Goal: Information Seeking & Learning: Understand process/instructions

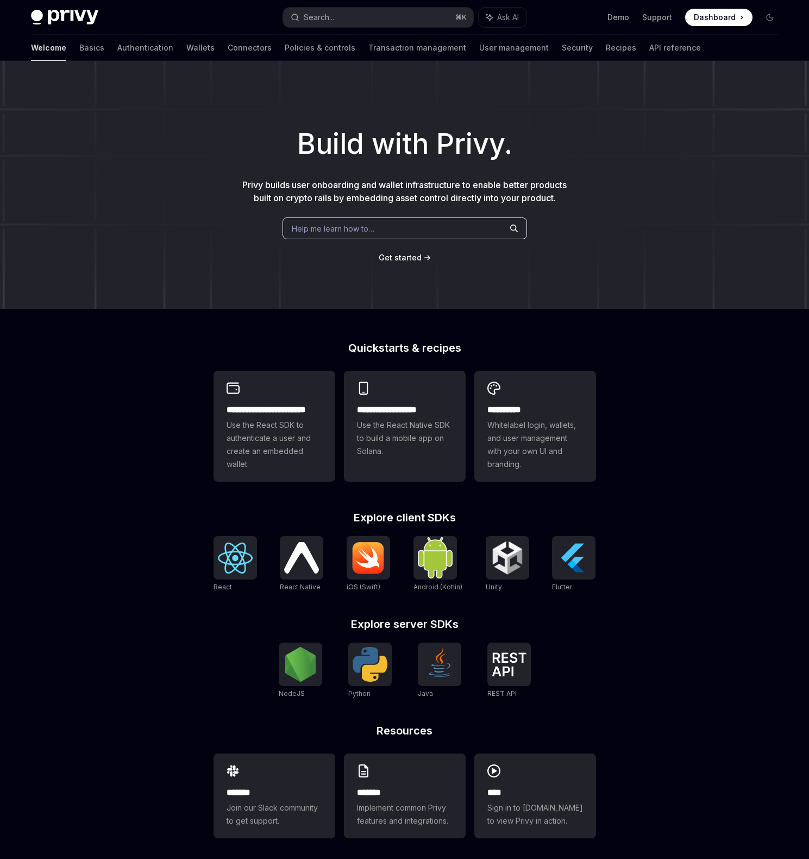
scroll to position [5, 0]
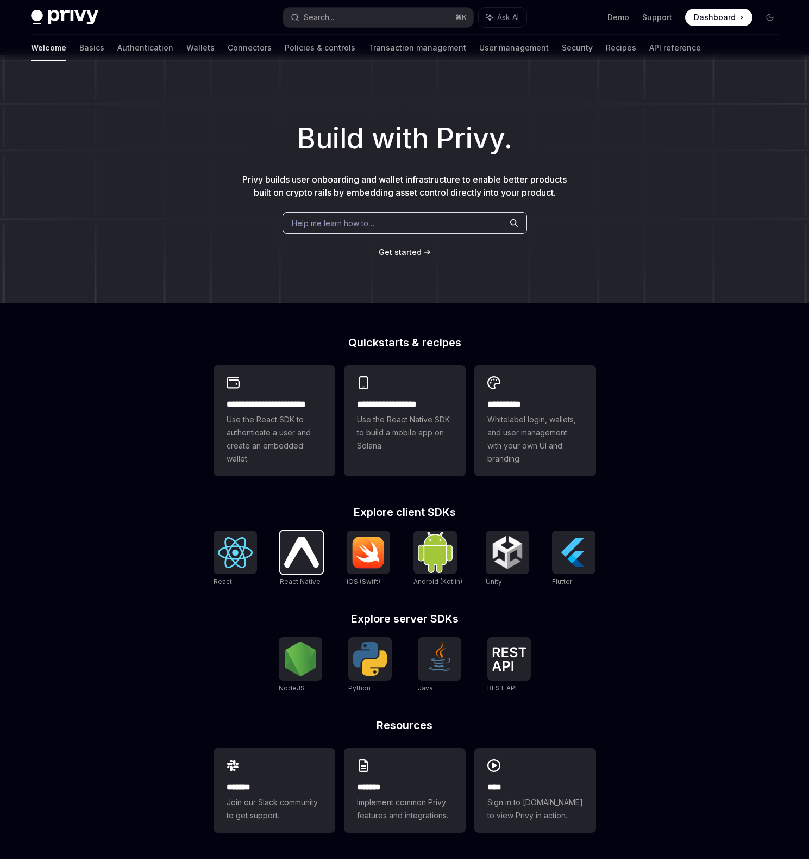
click at [299, 554] on img at bounding box center [301, 551] width 35 height 31
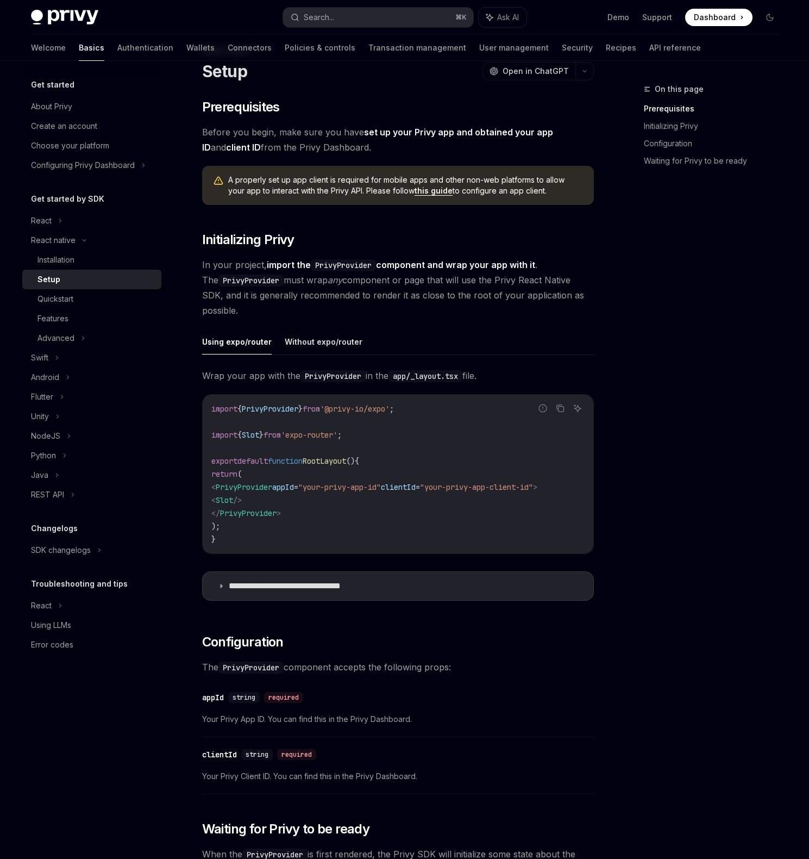
scroll to position [85, 0]
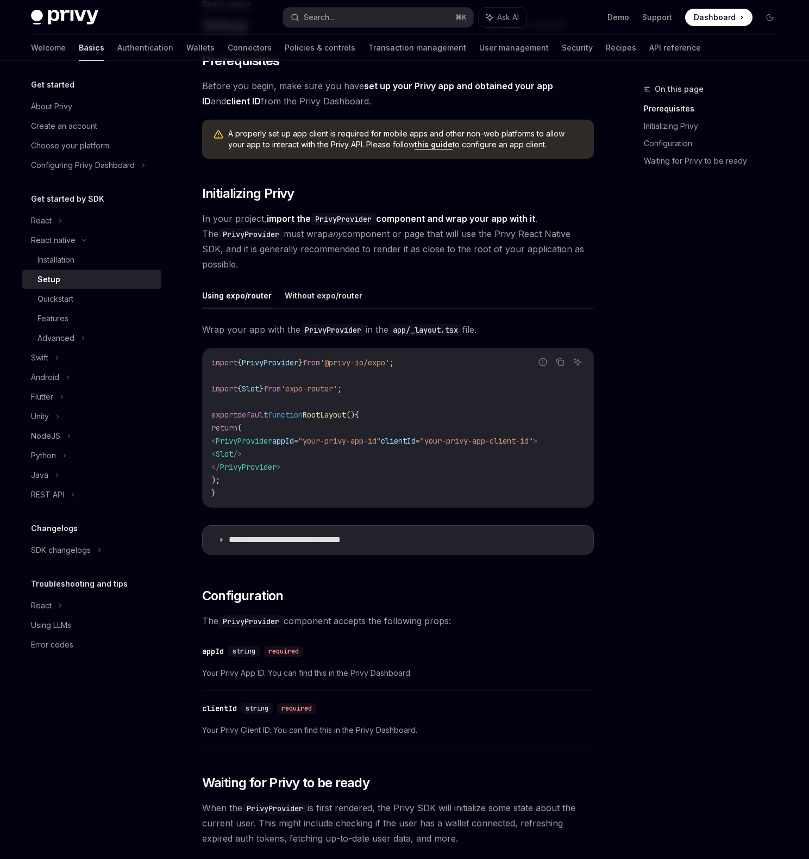
click at [332, 291] on button "Without expo/router" at bounding box center [324, 296] width 78 height 26
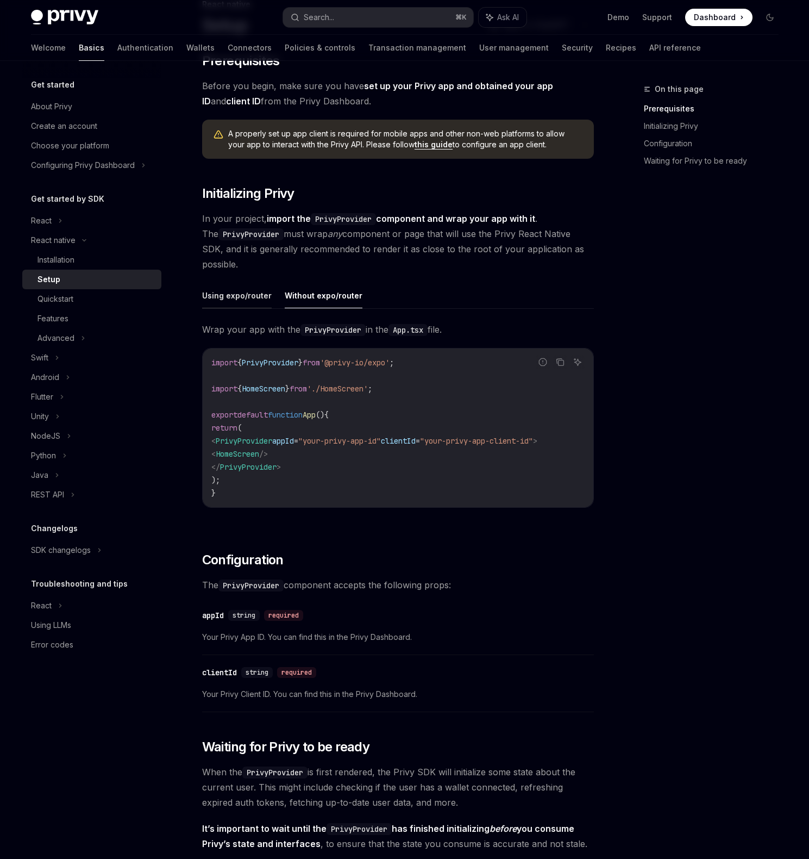
click at [243, 297] on button "Using expo/router" at bounding box center [237, 296] width 70 height 26
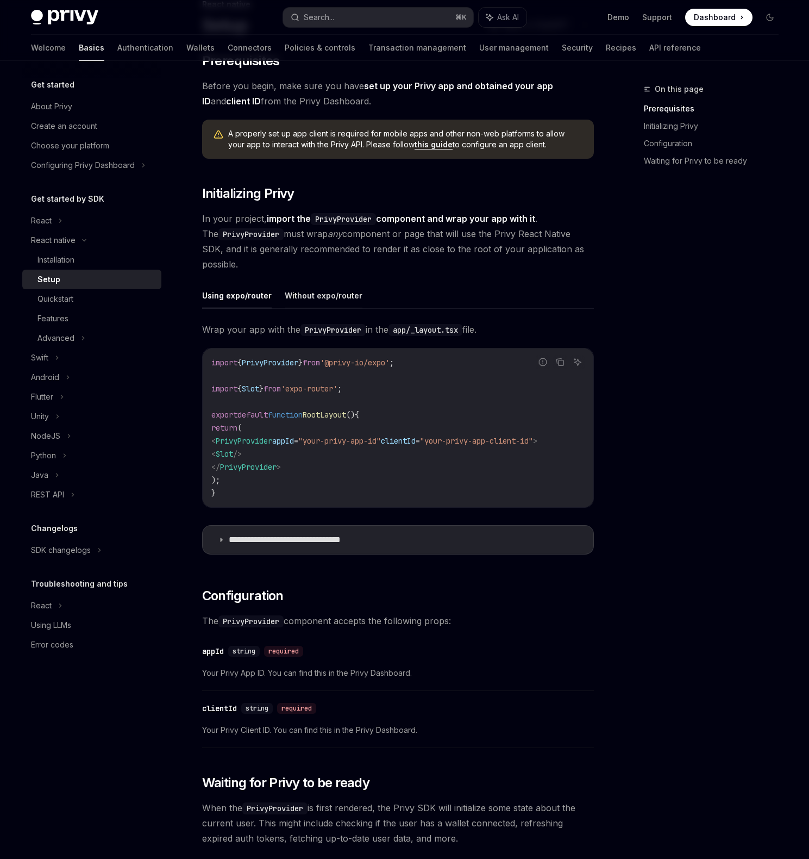
click at [325, 297] on button "Without expo/router" at bounding box center [324, 296] width 78 height 26
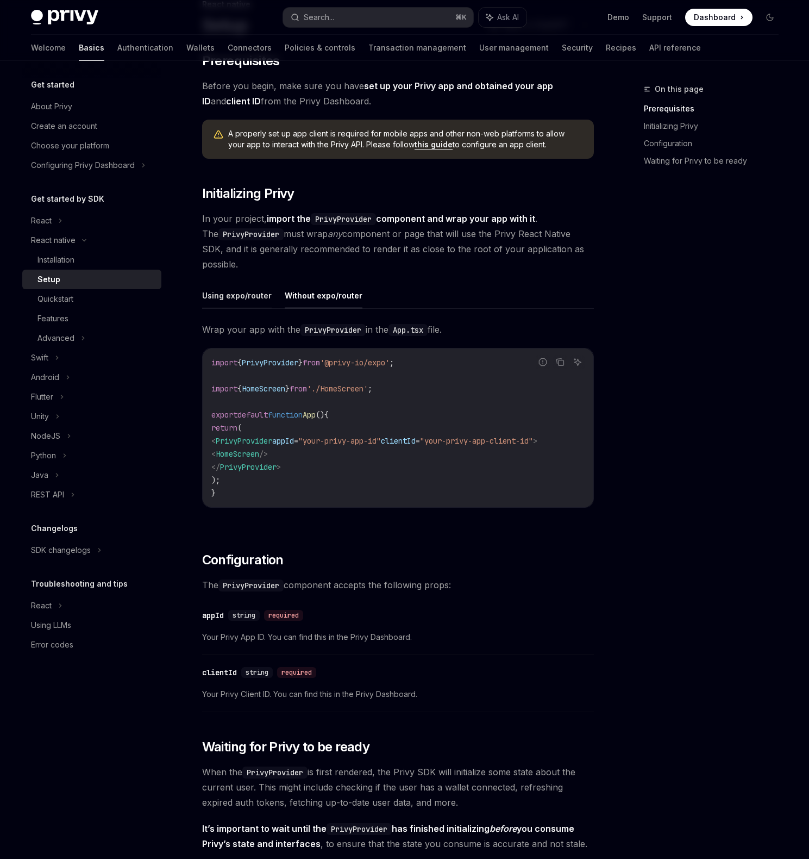
click at [212, 289] on button "Using expo/router" at bounding box center [237, 296] width 70 height 26
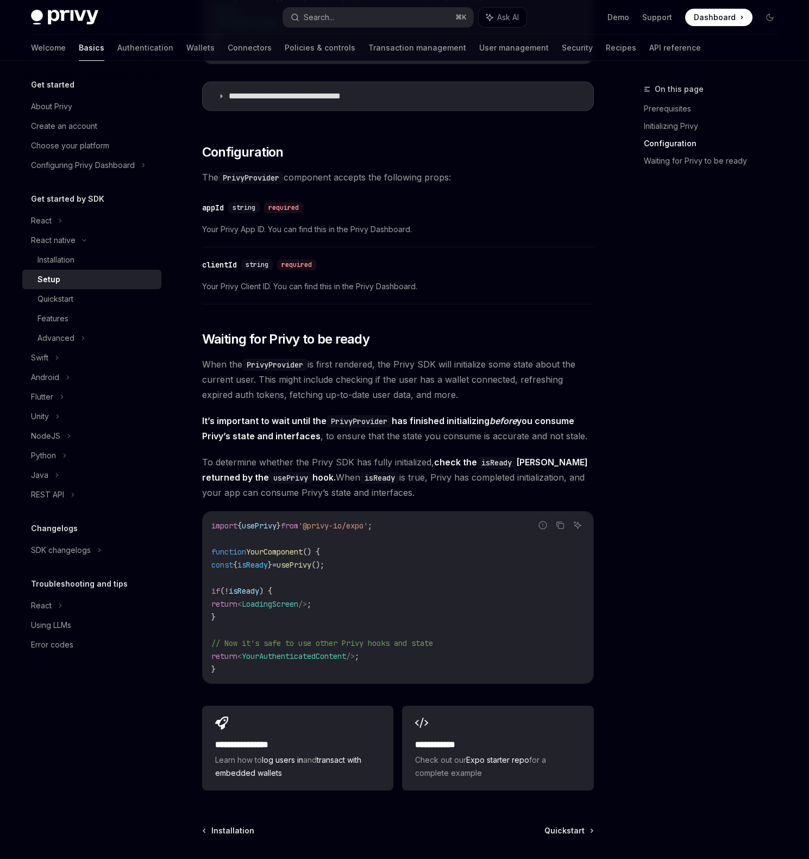
scroll to position [630, 0]
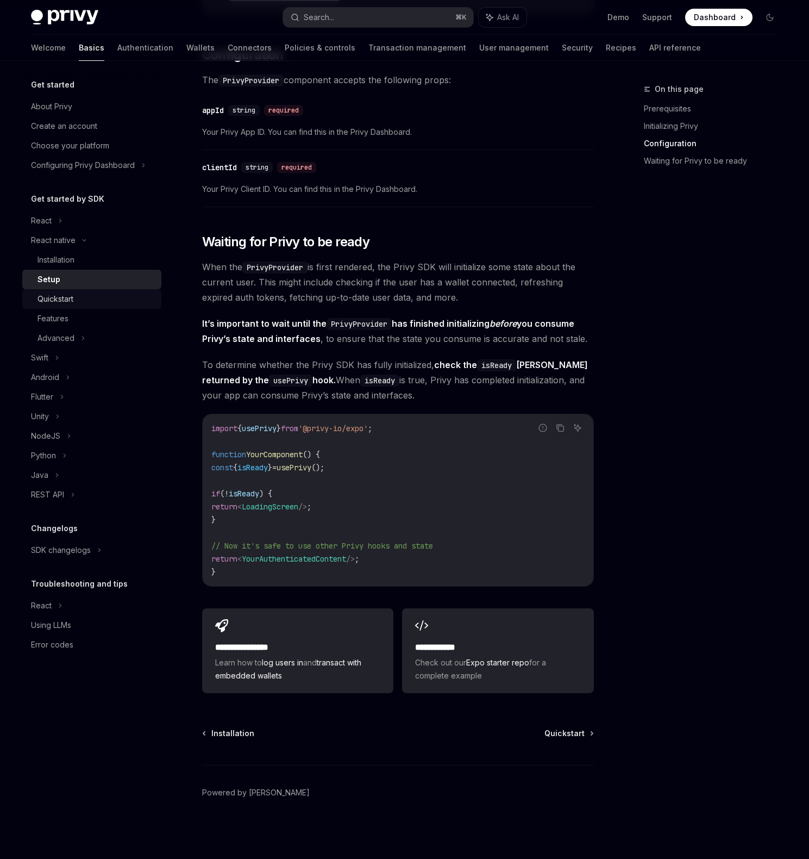
click at [91, 304] on div "Quickstart" at bounding box center [96, 298] width 117 height 13
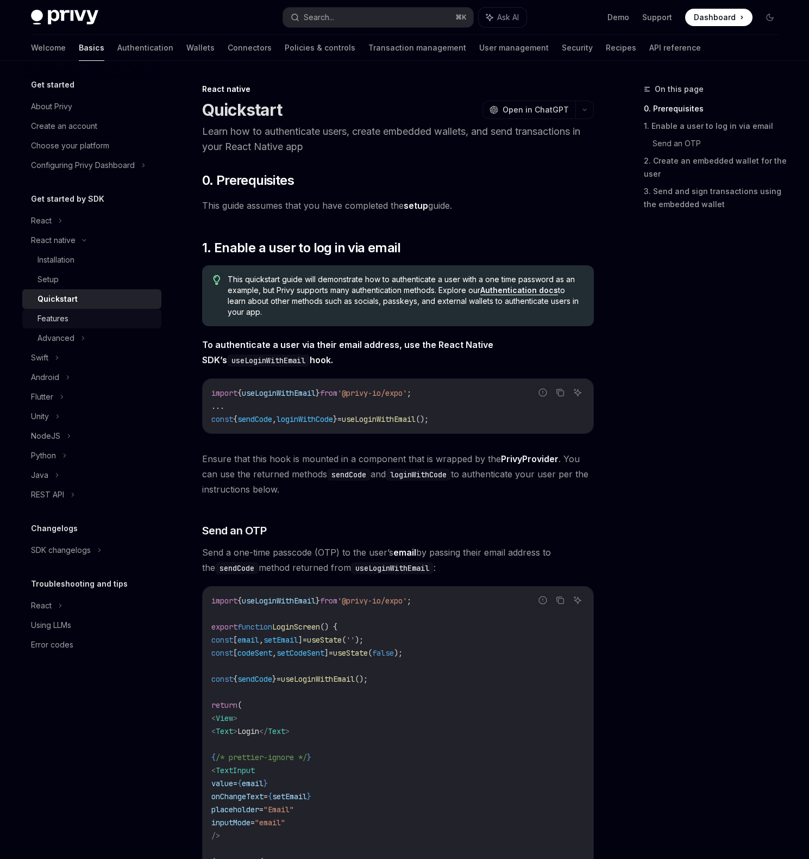
click at [87, 315] on div "Features" at bounding box center [96, 318] width 117 height 13
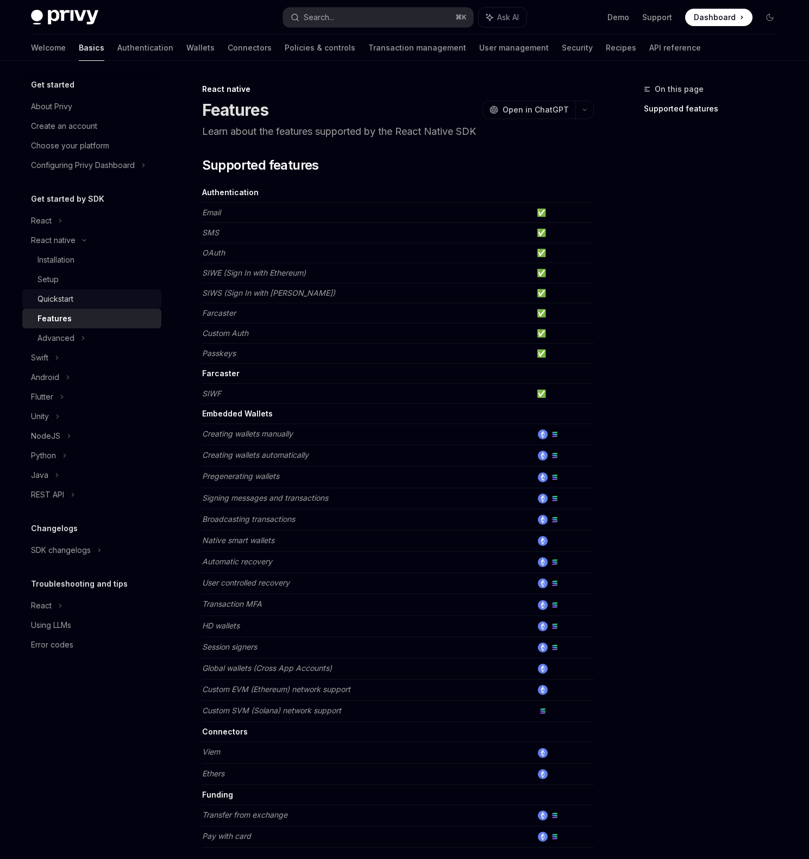
click at [91, 302] on div "Quickstart" at bounding box center [96, 298] width 117 height 13
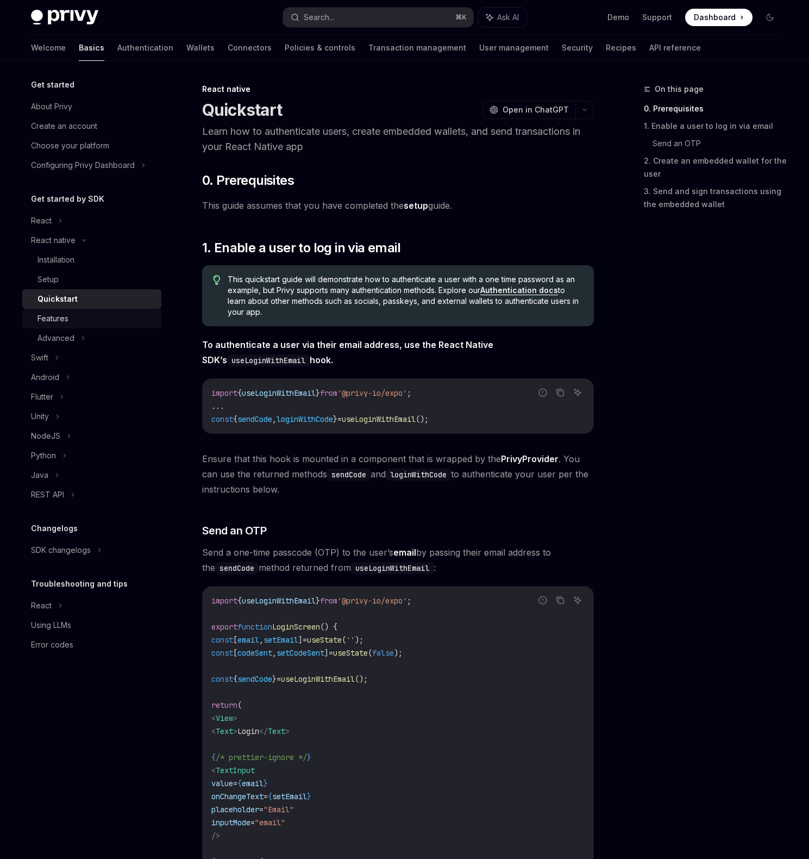
click at [85, 309] on link "Features" at bounding box center [91, 319] width 139 height 20
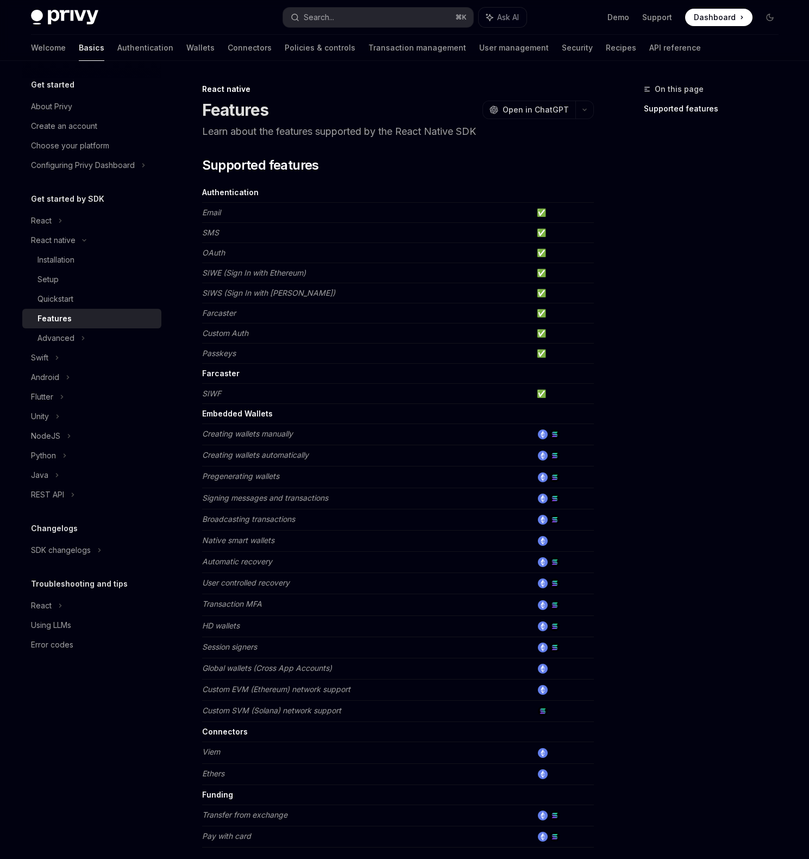
click at [76, 315] on div "Features" at bounding box center [96, 318] width 117 height 13
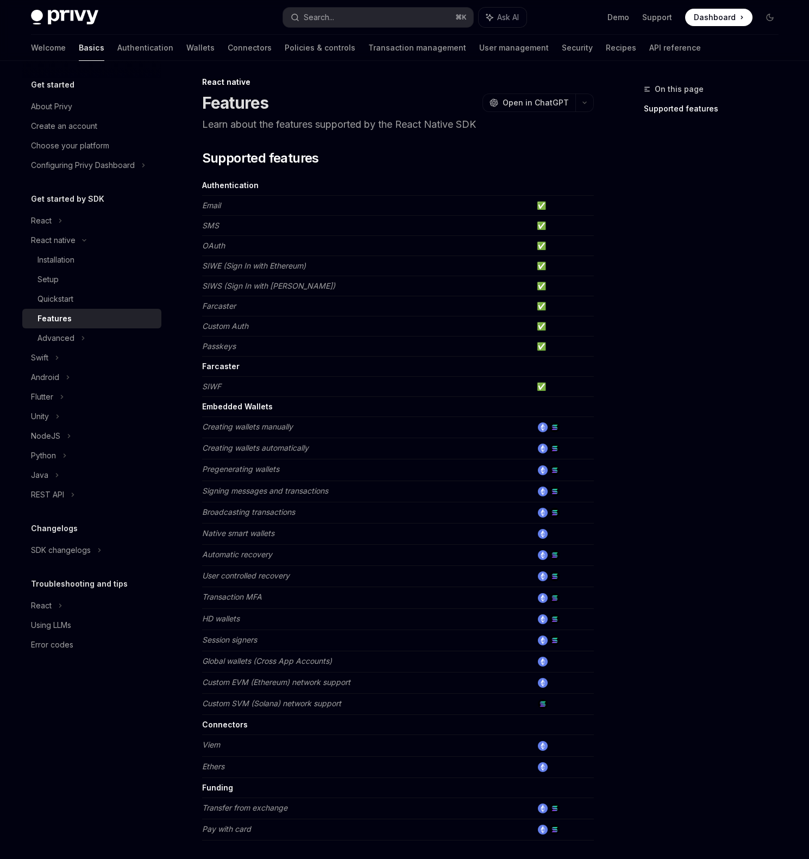
scroll to position [21, 0]
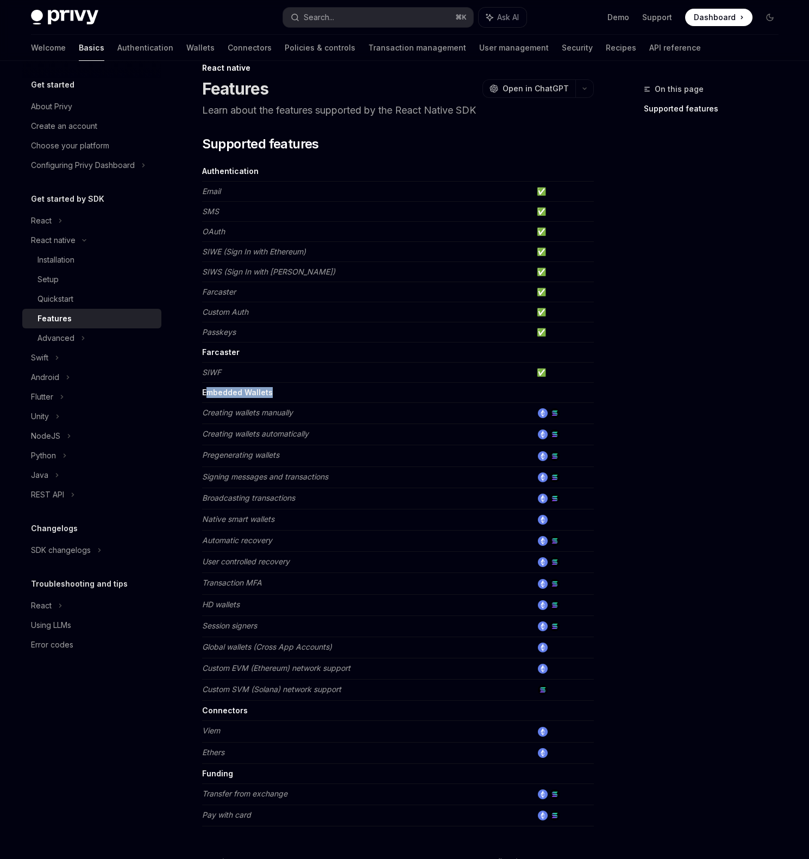
drag, startPoint x: 206, startPoint y: 387, endPoint x: 346, endPoint y: 393, distance: 139.8
click at [339, 392] on td "Embedded Wallets" at bounding box center [367, 393] width 330 height 20
click at [542, 413] on img at bounding box center [543, 413] width 10 height 10
click at [559, 413] on img at bounding box center [555, 413] width 10 height 10
click at [603, 408] on div "On this page Supported features React native Features OpenAI Open in ChatGPT Le…" at bounding box center [404, 514] width 765 height 948
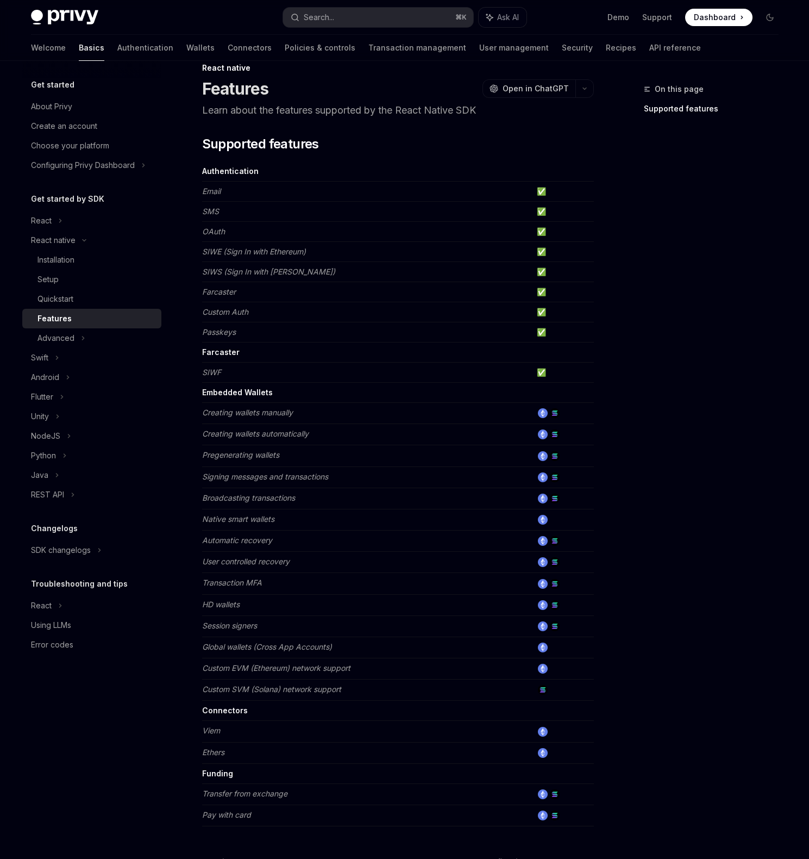
click at [617, 408] on div "On this page Supported features React native Features OpenAI Open in ChatGPT Le…" at bounding box center [404, 514] width 765 height 948
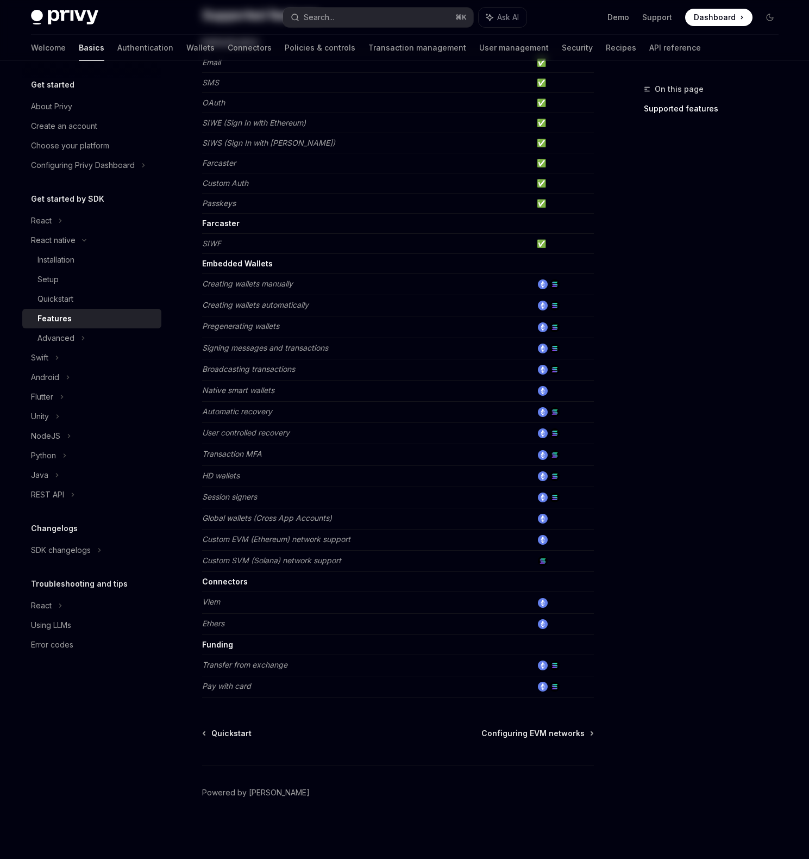
scroll to position [0, 0]
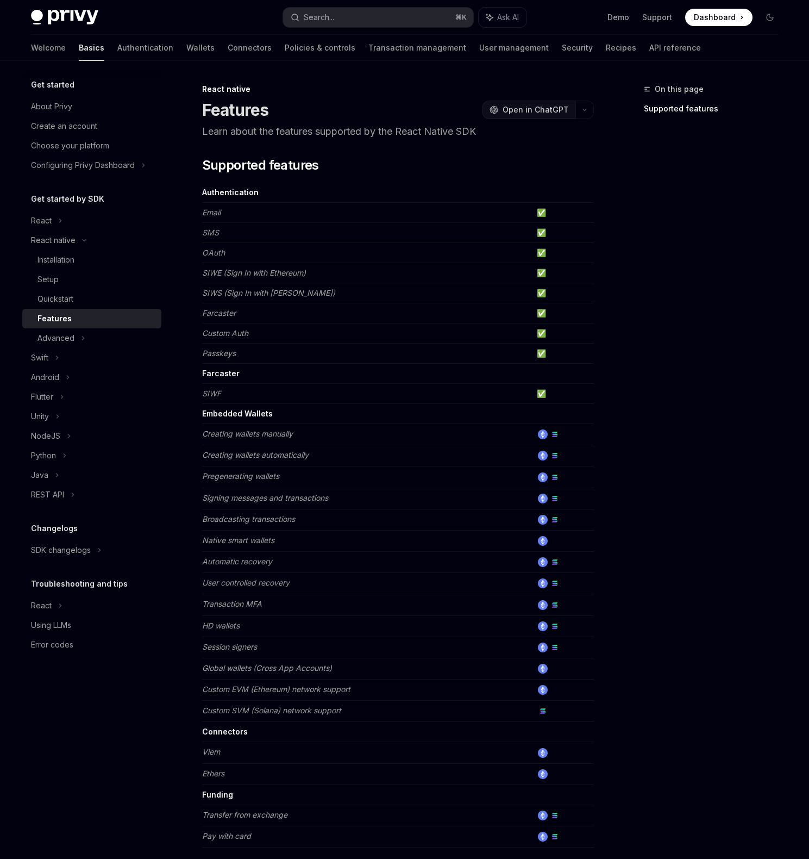
click at [547, 113] on span "Open in ChatGPT" at bounding box center [536, 109] width 66 height 11
click at [592, 110] on button "button" at bounding box center [585, 110] width 18 height 18
click at [687, 166] on div "On this page Supported features" at bounding box center [704, 471] width 165 height 776
click at [95, 345] on div "Advanced" at bounding box center [91, 338] width 139 height 20
type textarea "*"
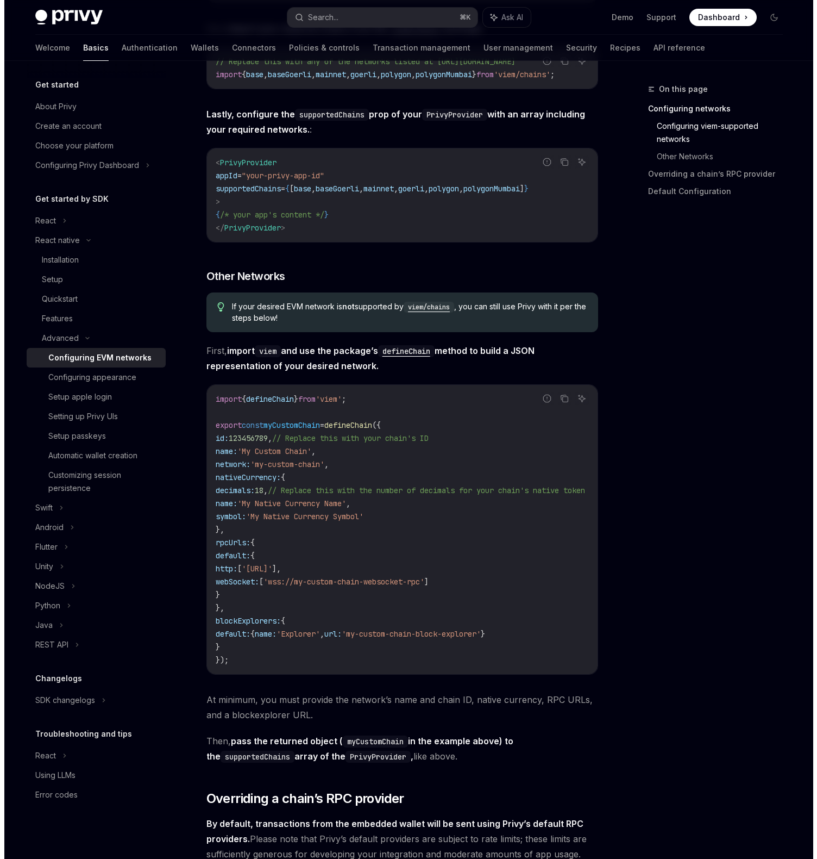
scroll to position [476, 0]
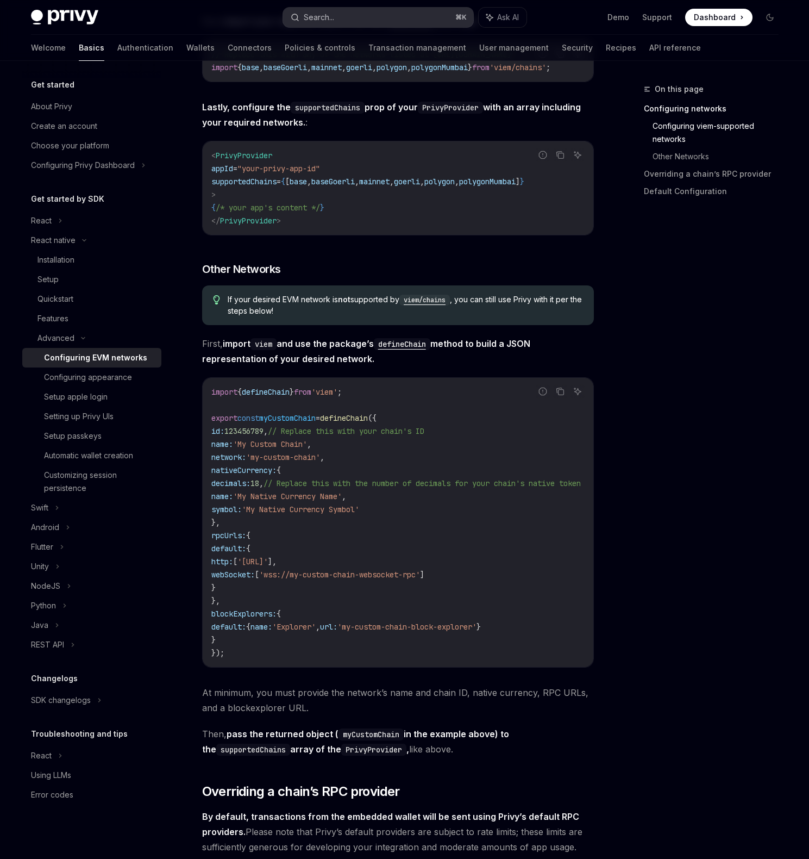
click at [365, 12] on button "Search... ⌘ K" at bounding box center [378, 18] width 190 height 20
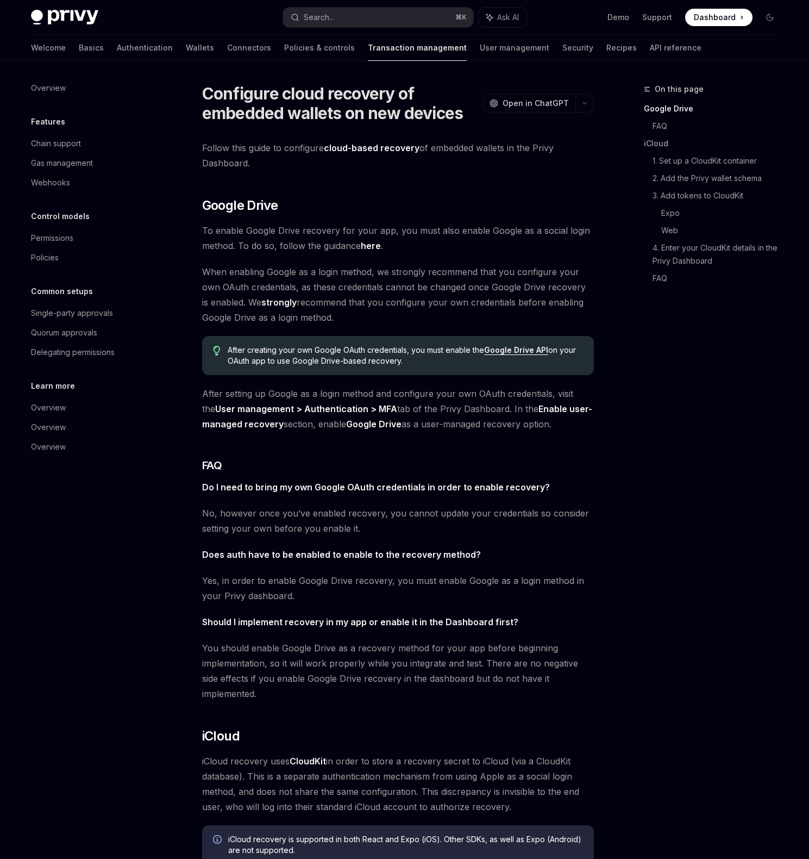
drag, startPoint x: 220, startPoint y: 146, endPoint x: 484, endPoint y: 168, distance: 265.0
click at [484, 168] on span "Follow this guide to configure cloud-based recovery of embedded wallets in the …" at bounding box center [398, 155] width 392 height 30
drag, startPoint x: 205, startPoint y: 227, endPoint x: 444, endPoint y: 227, distance: 238.6
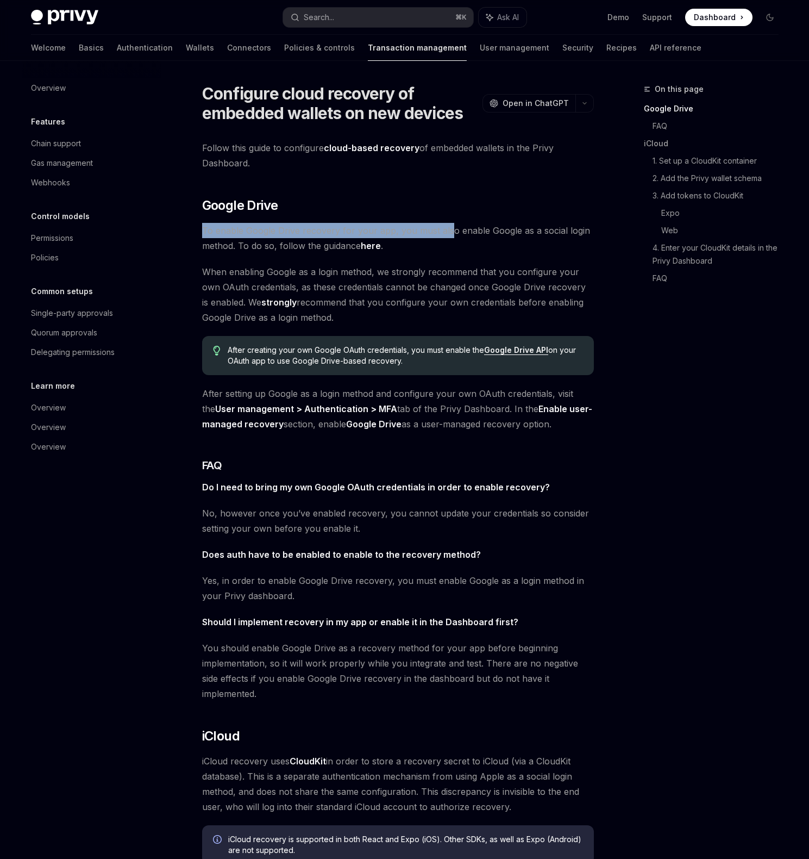
click at [444, 227] on span "To enable Google Drive recovery for your app, you must also enable Google as a …" at bounding box center [398, 238] width 392 height 30
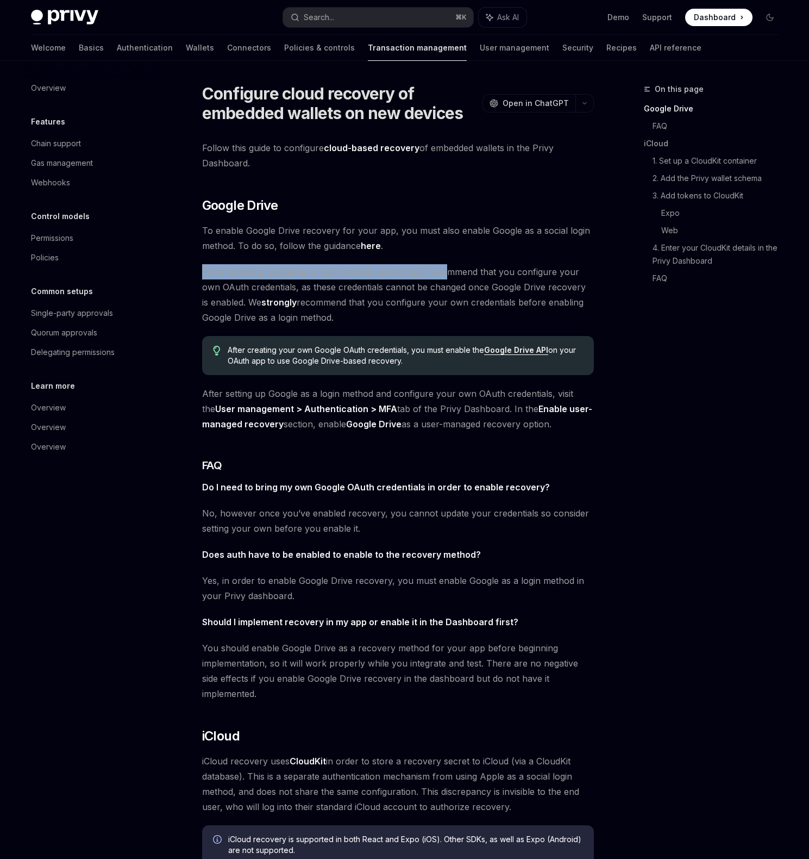
drag, startPoint x: 204, startPoint y: 275, endPoint x: 446, endPoint y: 273, distance: 241.9
click at [446, 273] on span "When enabling Google as a login method, we strongly recommend that you configur…" at bounding box center [398, 294] width 392 height 61
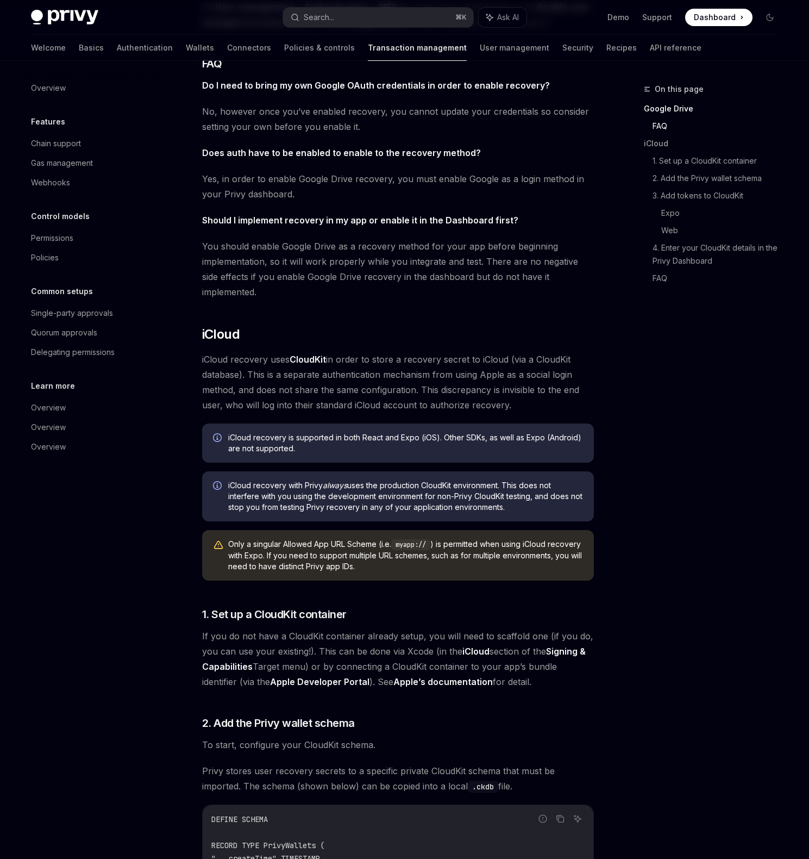
scroll to position [409, 0]
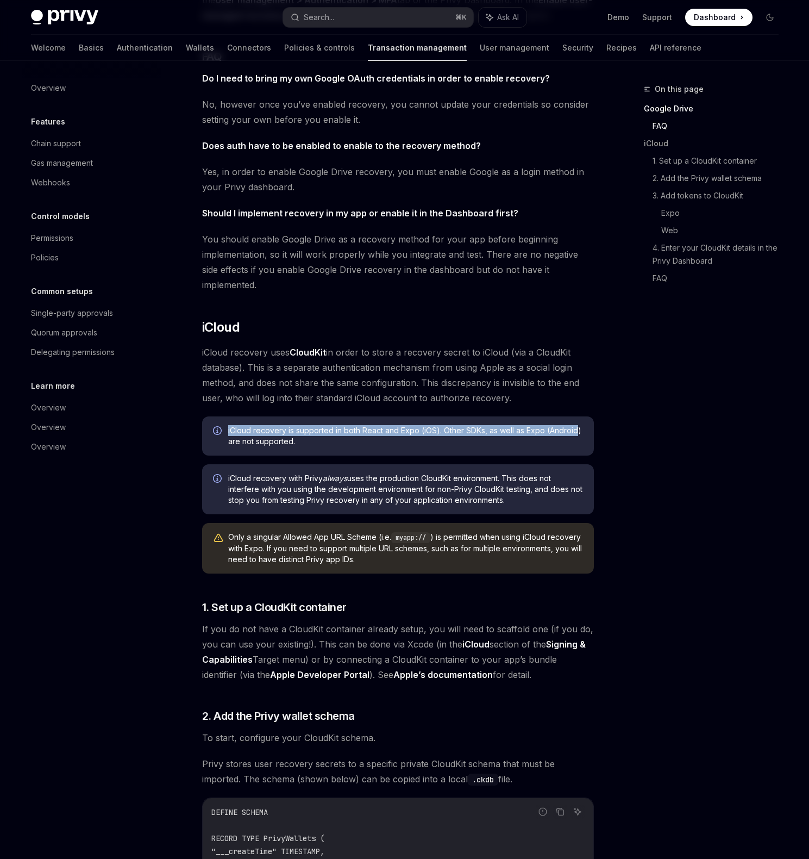
drag, startPoint x: 406, startPoint y: 409, endPoint x: 577, endPoint y: 419, distance: 170.9
click at [577, 419] on div "iCloud recovery is supported in both React and Expo (iOS). Other SDKs, as well …" at bounding box center [398, 435] width 392 height 39
click at [577, 425] on span "iCloud recovery is supported in both React and Expo (iOS). Other SDKs, as well …" at bounding box center [405, 436] width 355 height 22
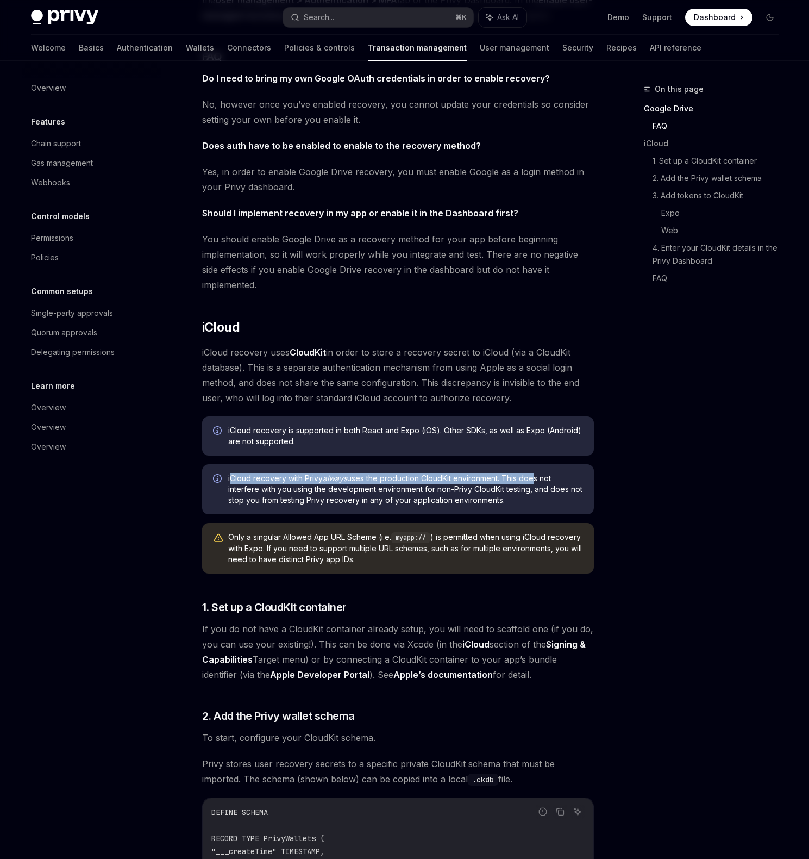
drag, startPoint x: 233, startPoint y: 460, endPoint x: 543, endPoint y: 466, distance: 310.9
click at [541, 473] on span "iCloud recovery with Privy always uses the production CloudKit environment. Thi…" at bounding box center [405, 489] width 355 height 33
click at [543, 473] on span "iCloud recovery with Privy always uses the production CloudKit environment. Thi…" at bounding box center [405, 489] width 355 height 33
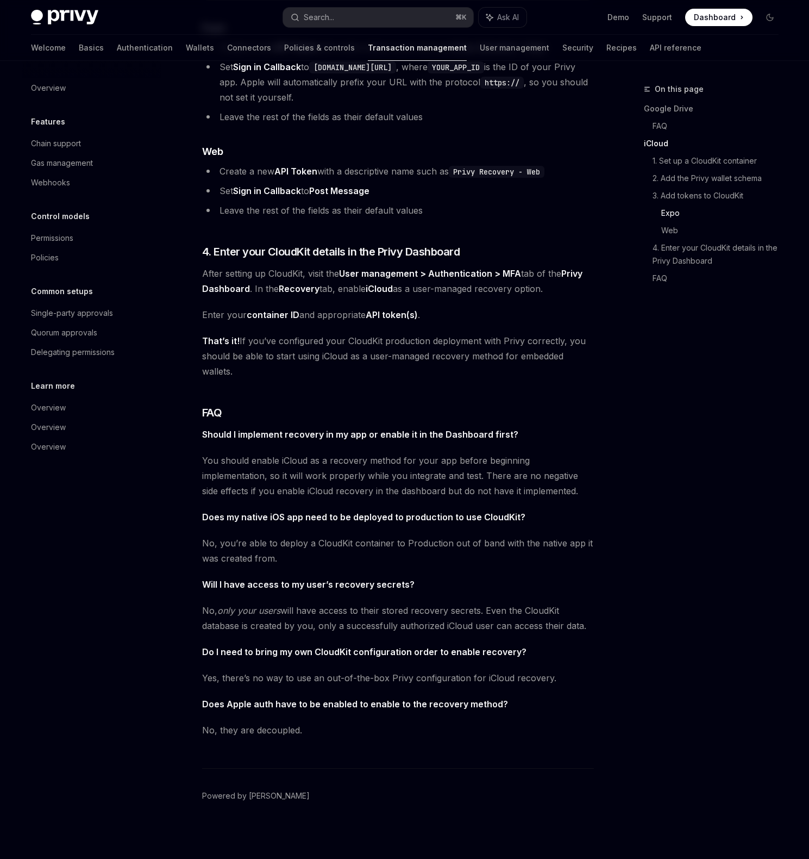
scroll to position [1656, 0]
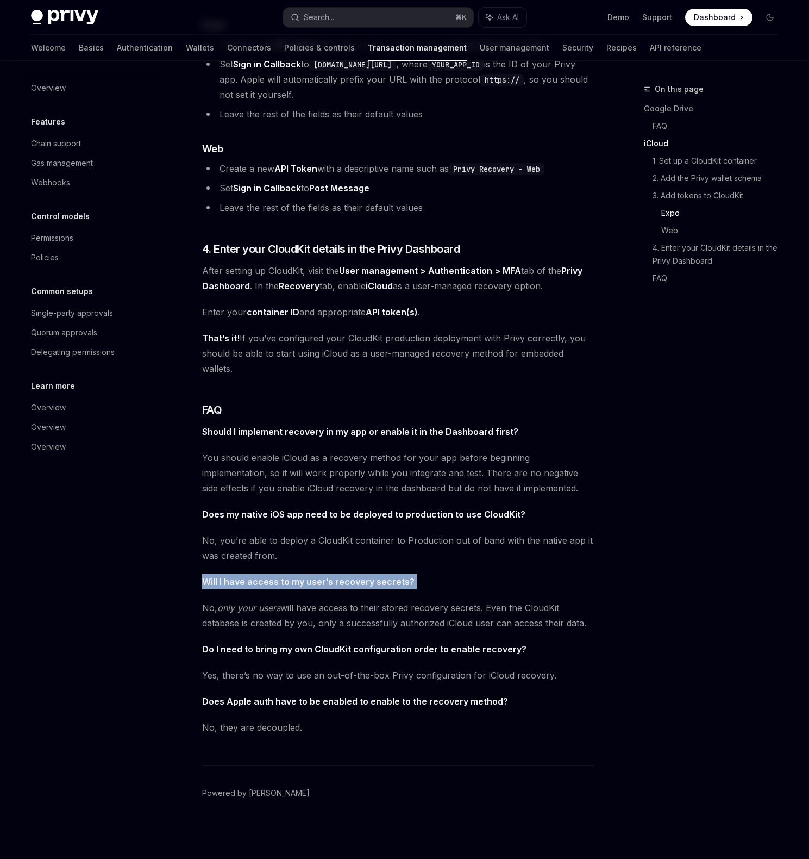
drag, startPoint x: 198, startPoint y: 573, endPoint x: 497, endPoint y: 599, distance: 300.1
click at [286, 727] on span "No, they are decoupled." at bounding box center [398, 727] width 392 height 15
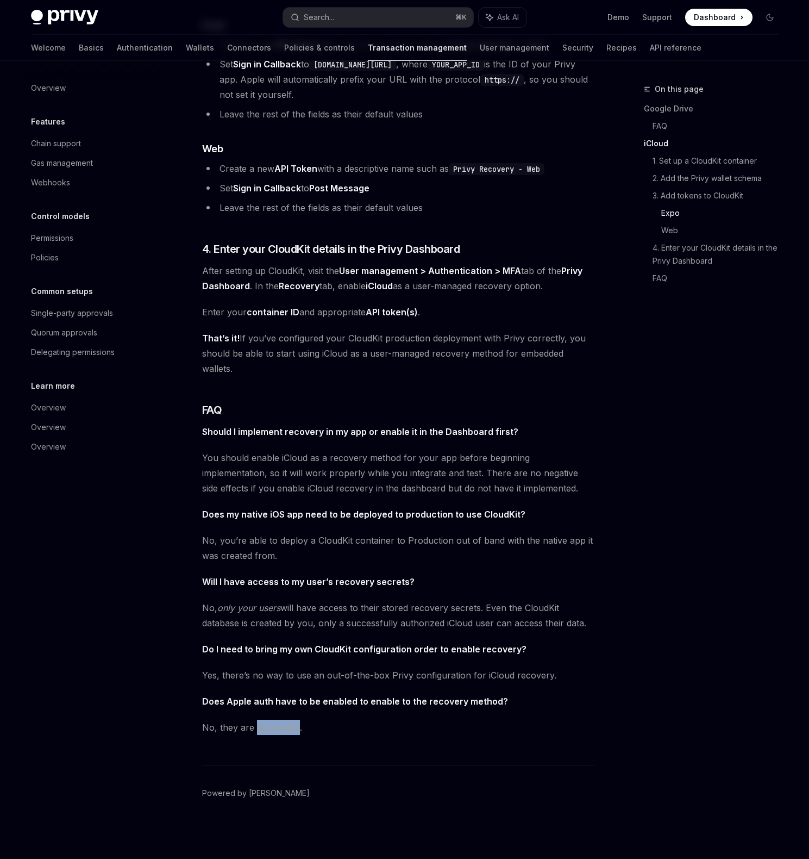
click at [279, 733] on div at bounding box center [279, 733] width 0 height 0
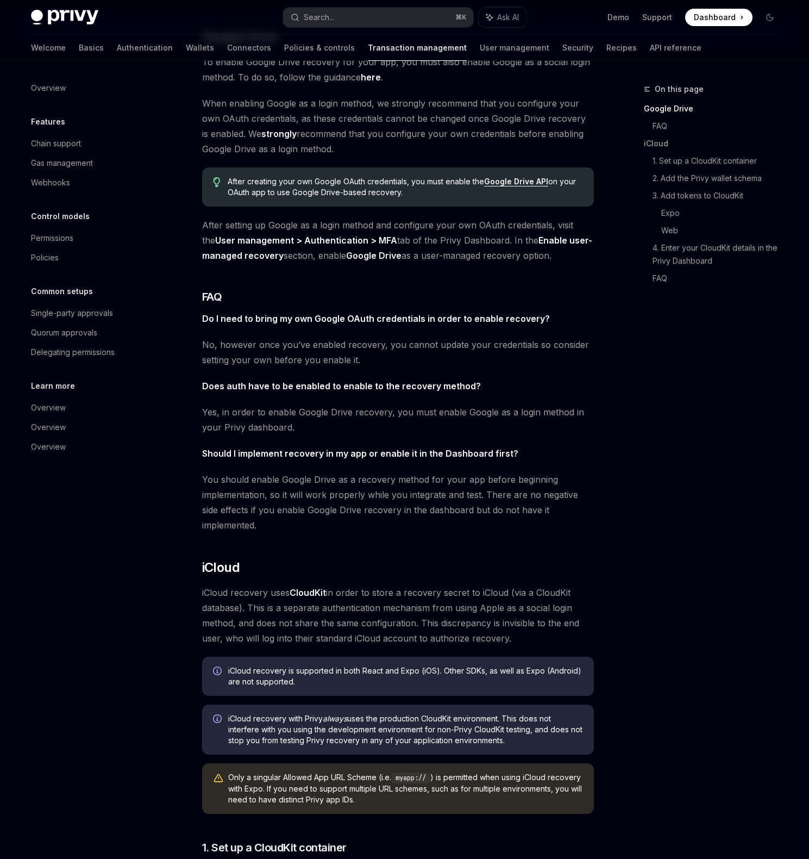
scroll to position [0, 0]
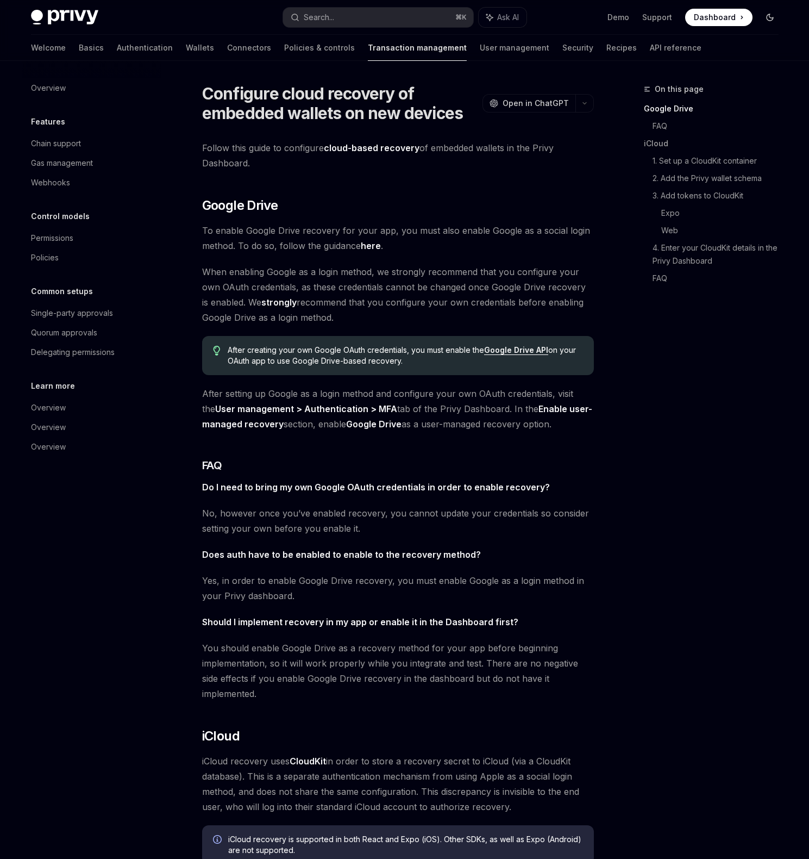
click at [774, 18] on button "Toggle dark mode" at bounding box center [769, 17] width 17 height 17
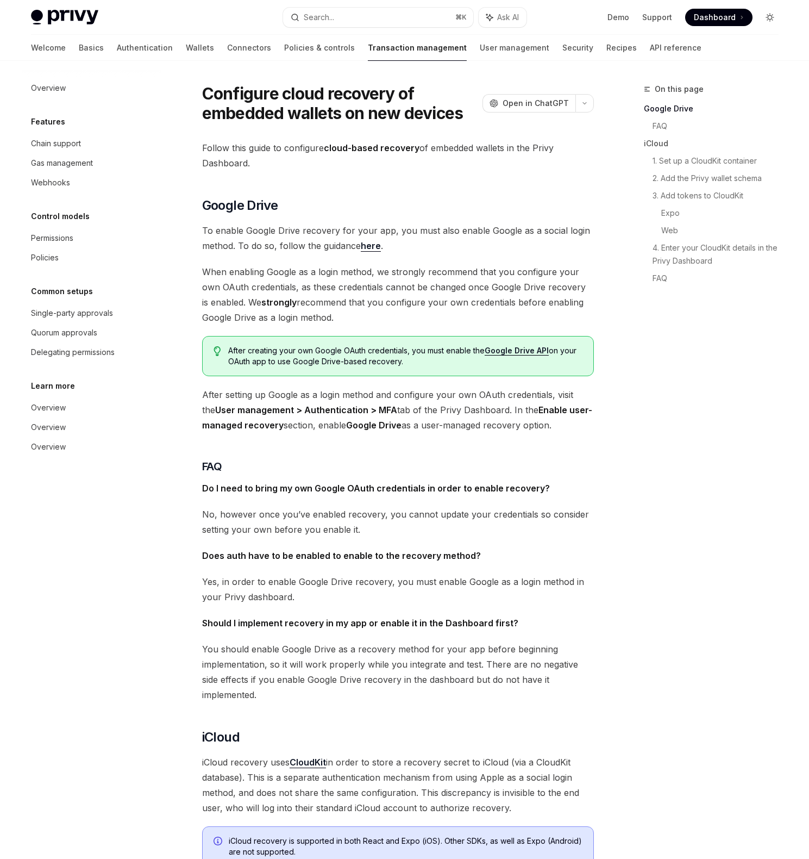
click at [774, 18] on button "Toggle dark mode" at bounding box center [769, 17] width 17 height 17
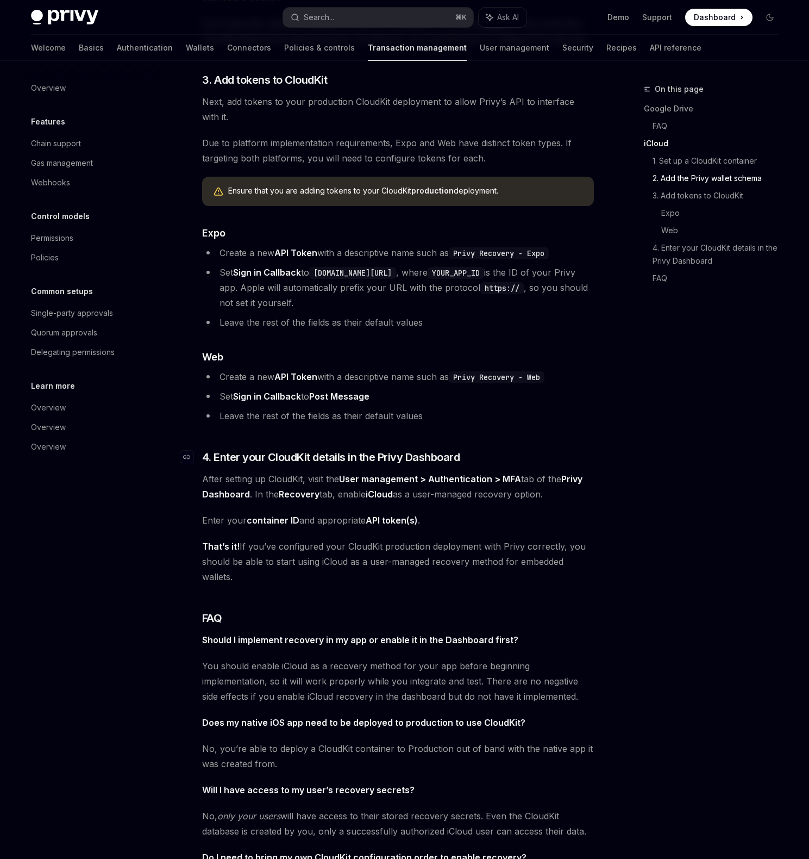
scroll to position [1656, 0]
